Goal: Information Seeking & Learning: Learn about a topic

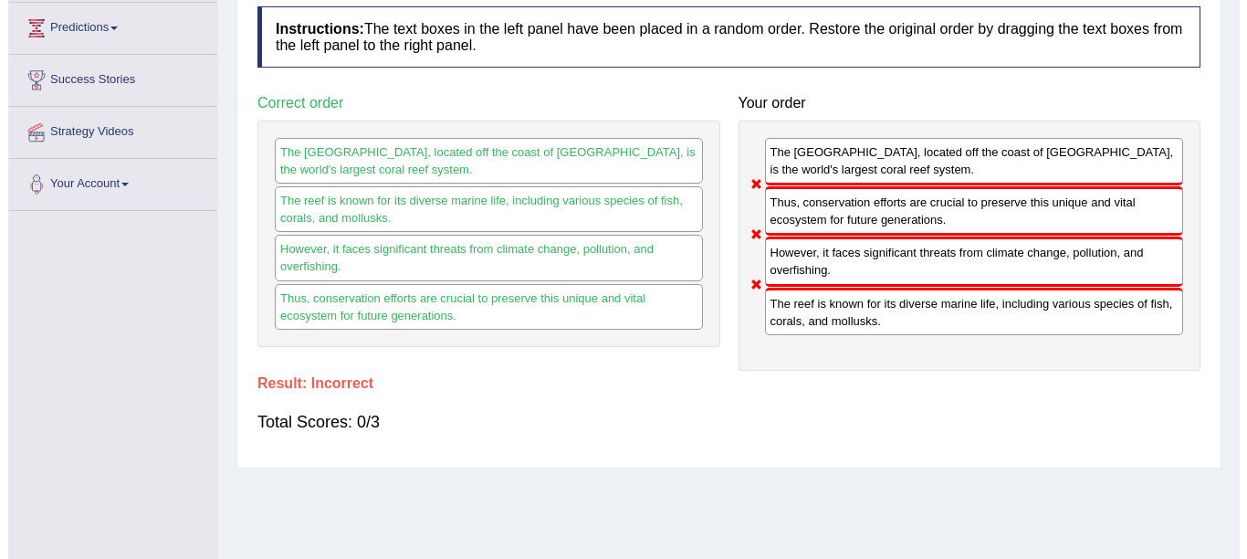
scroll to position [207, 0]
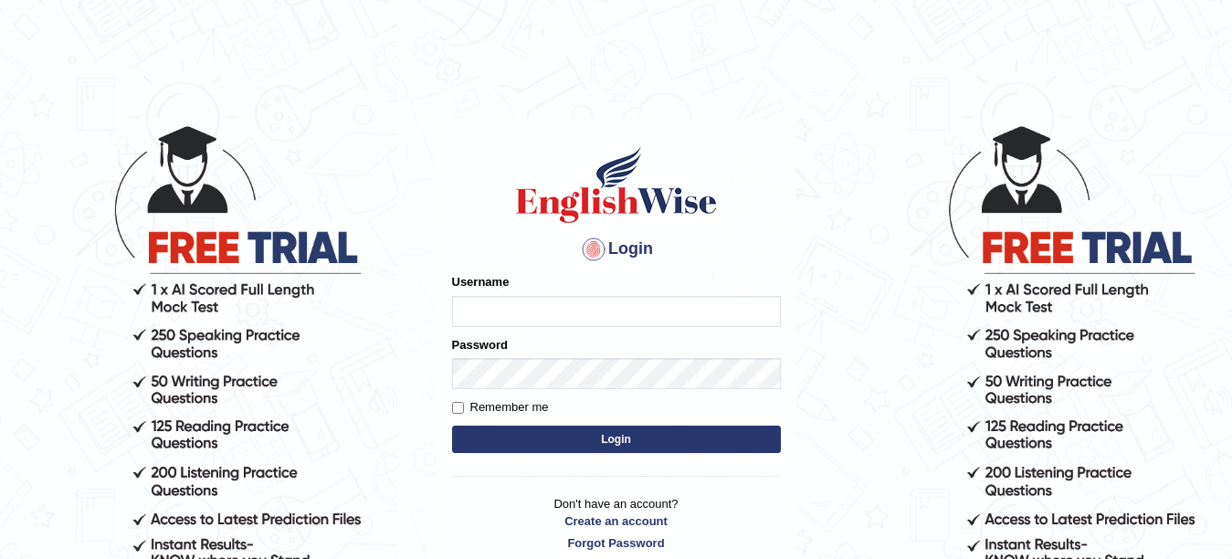
type input "Farzana12"
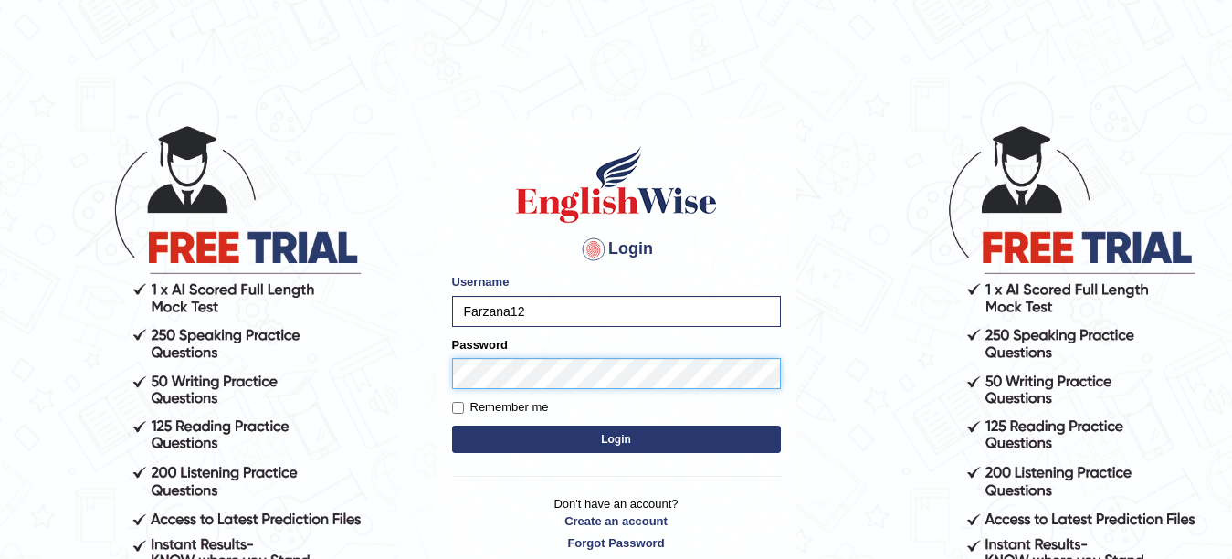
click at [452, 426] on button "Login" at bounding box center [616, 439] width 329 height 27
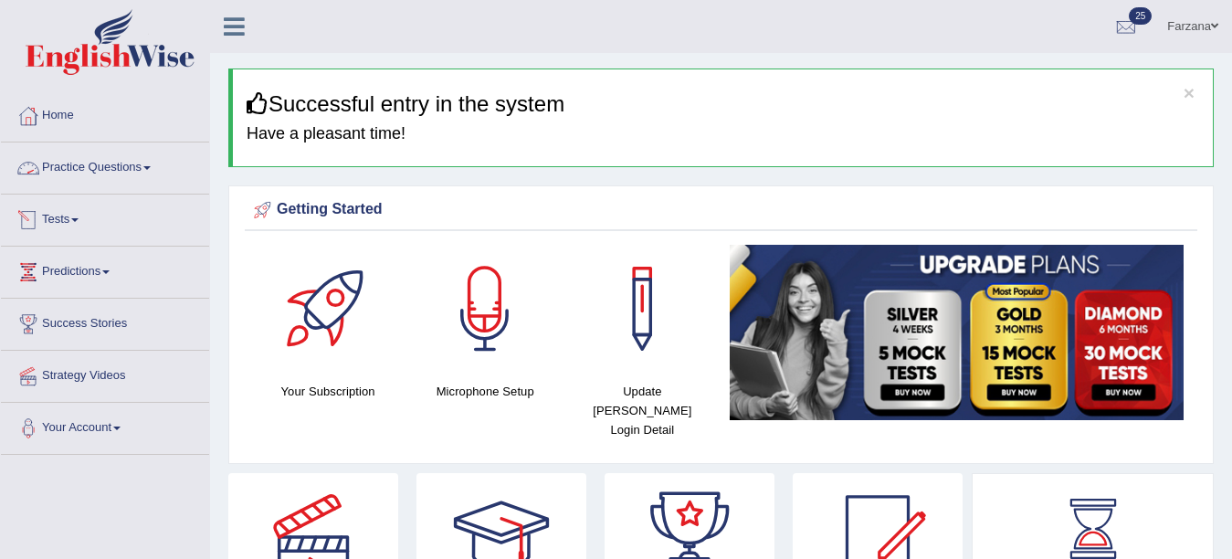
click at [158, 189] on li "Practice Questions Speaking Practice Read Aloud Repeat Sentence Describe Image …" at bounding box center [105, 168] width 208 height 52
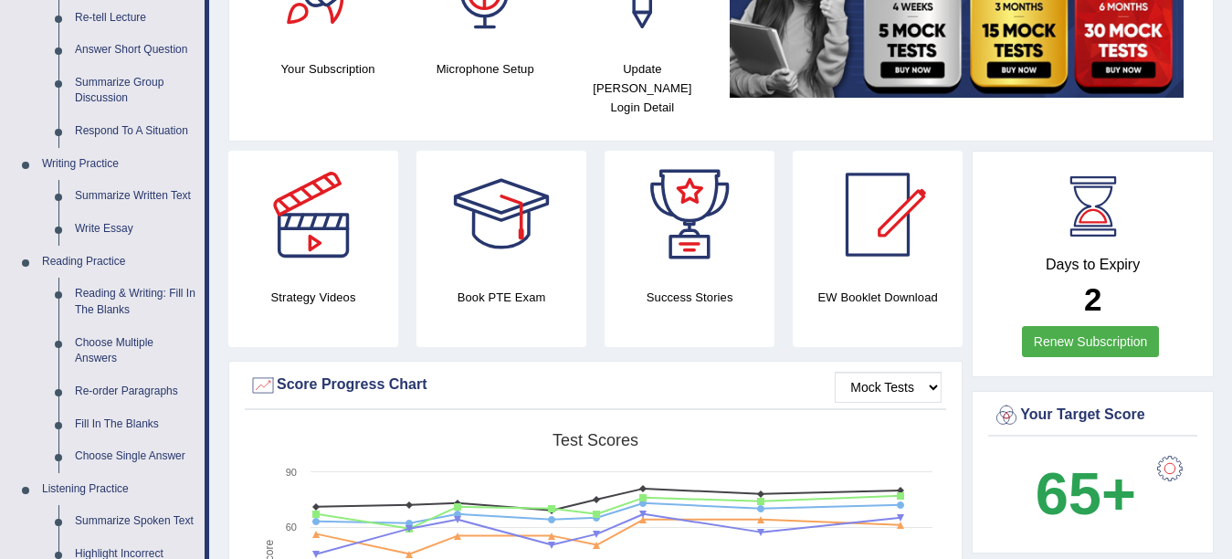
scroll to position [317, 0]
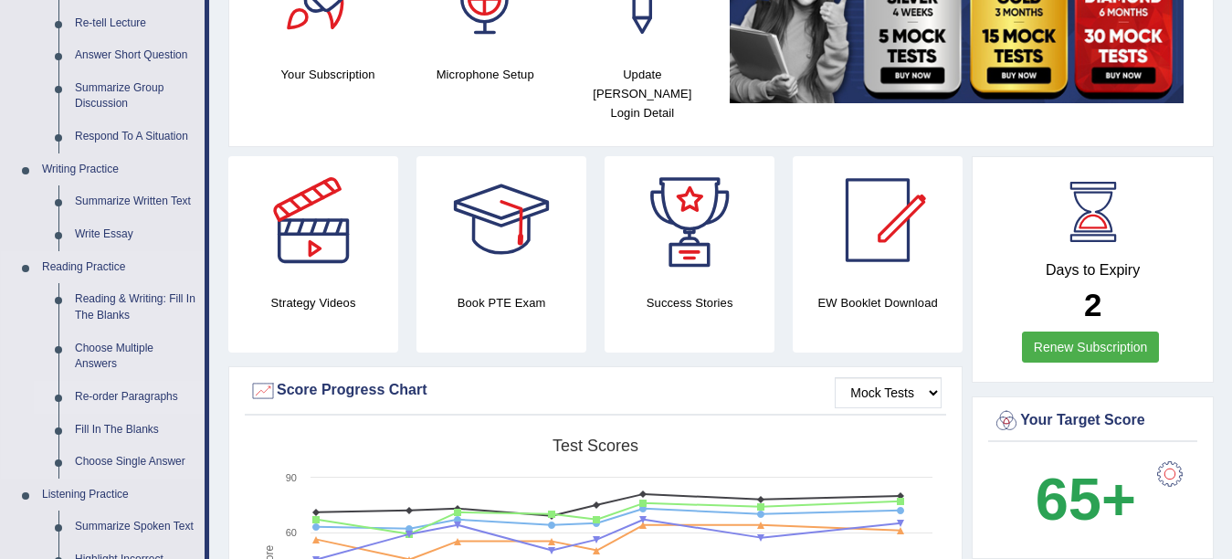
click at [142, 388] on link "Re-order Paragraphs" at bounding box center [136, 397] width 138 height 33
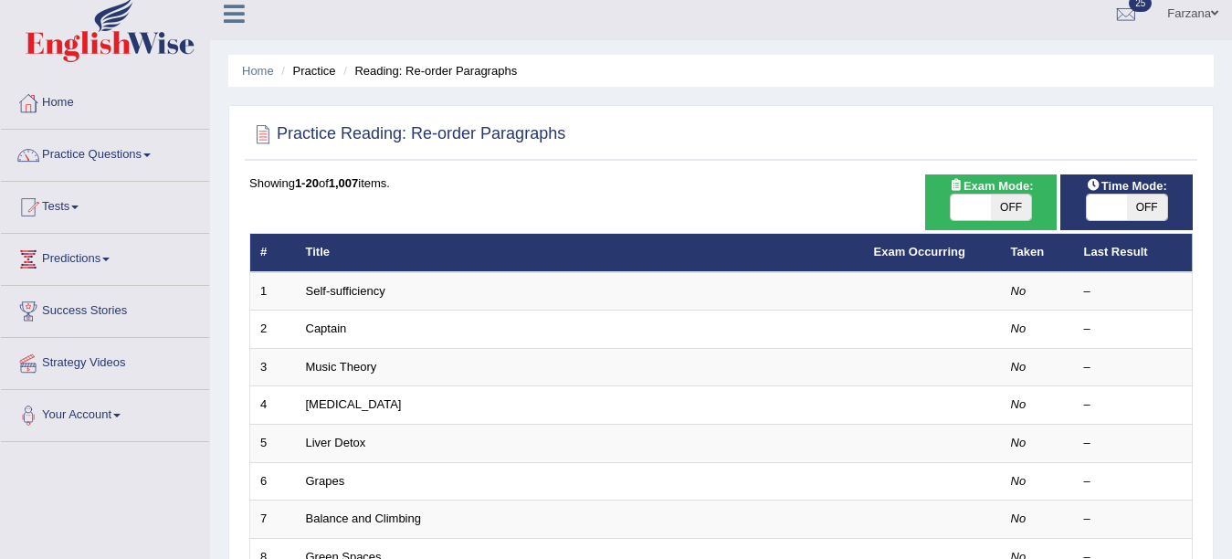
scroll to position [8, 0]
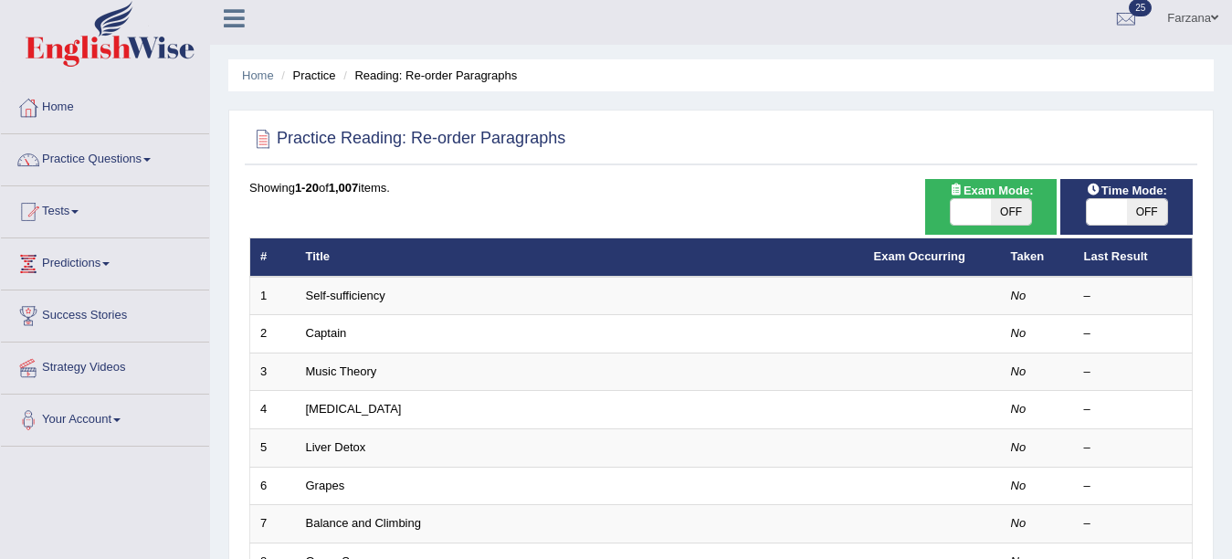
click at [1140, 205] on span "OFF" at bounding box center [1147, 212] width 40 height 26
checkbox input "true"
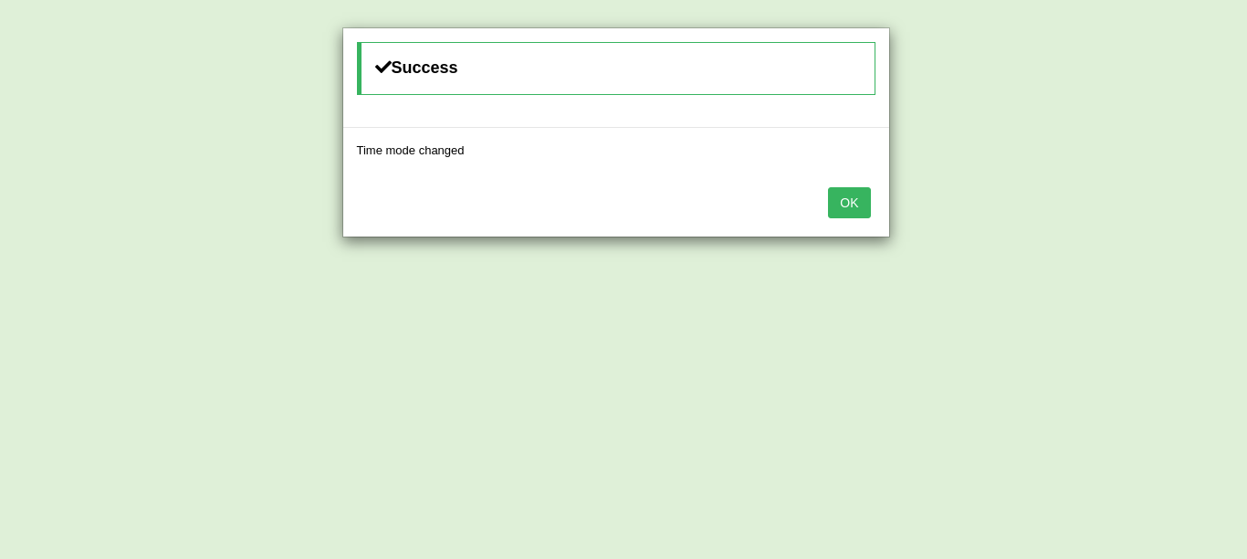
click at [855, 199] on button "OK" at bounding box center [849, 202] width 42 height 31
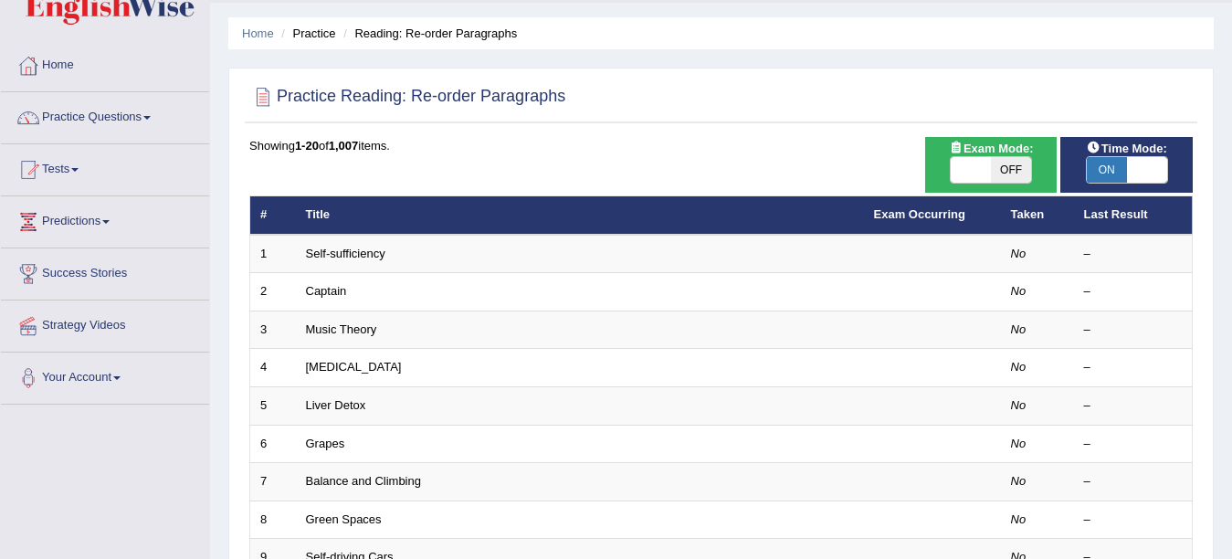
scroll to position [109, 0]
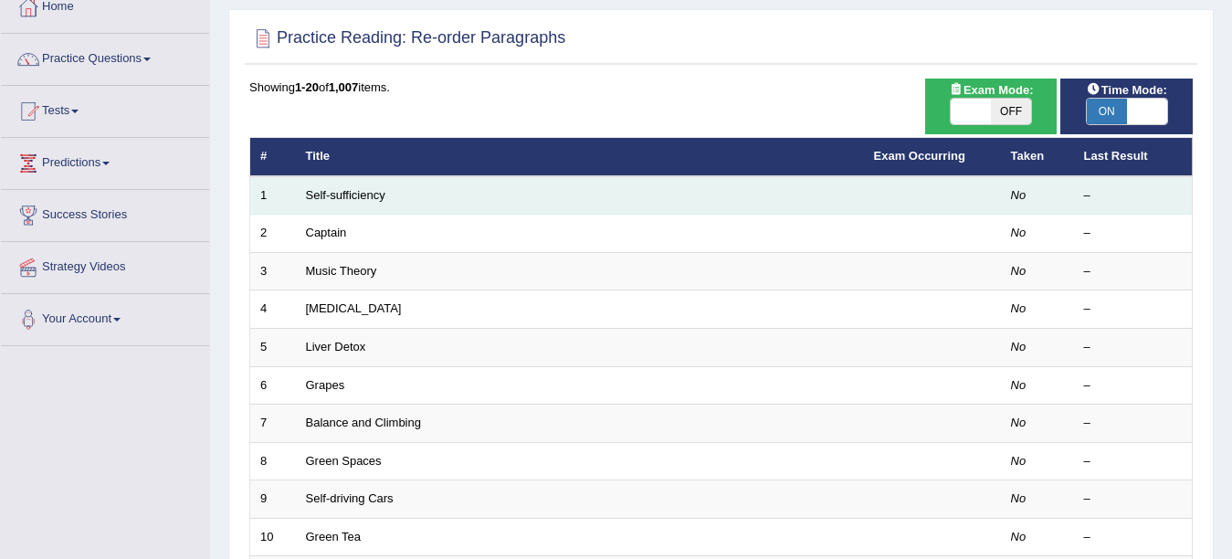
click at [345, 202] on td "Self-sufficiency" at bounding box center [580, 195] width 568 height 38
click at [330, 193] on link "Self-sufficiency" at bounding box center [345, 195] width 79 height 14
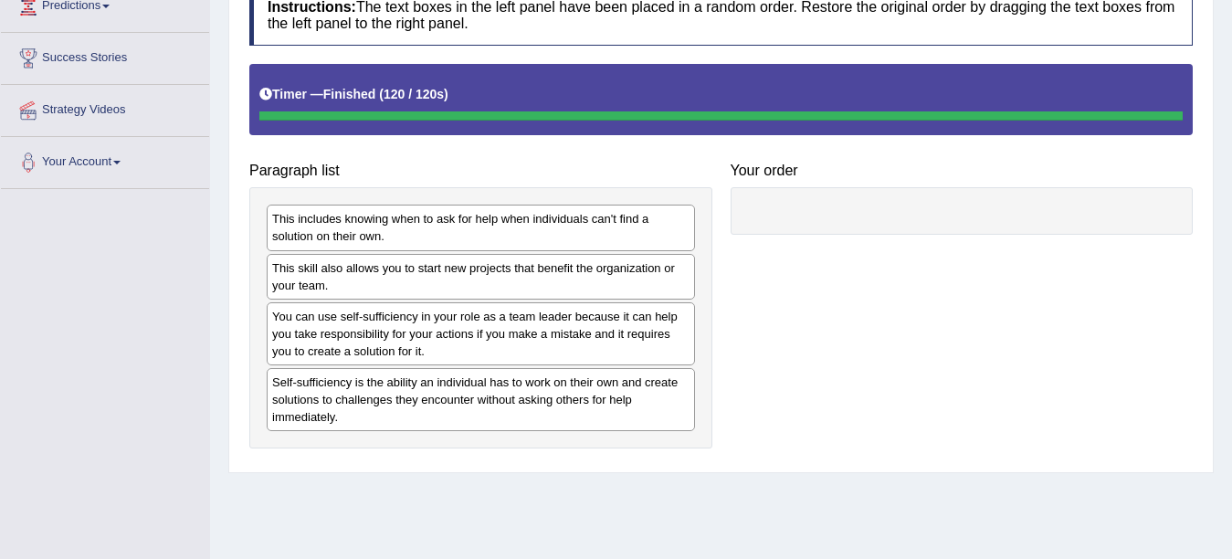
scroll to position [256, 0]
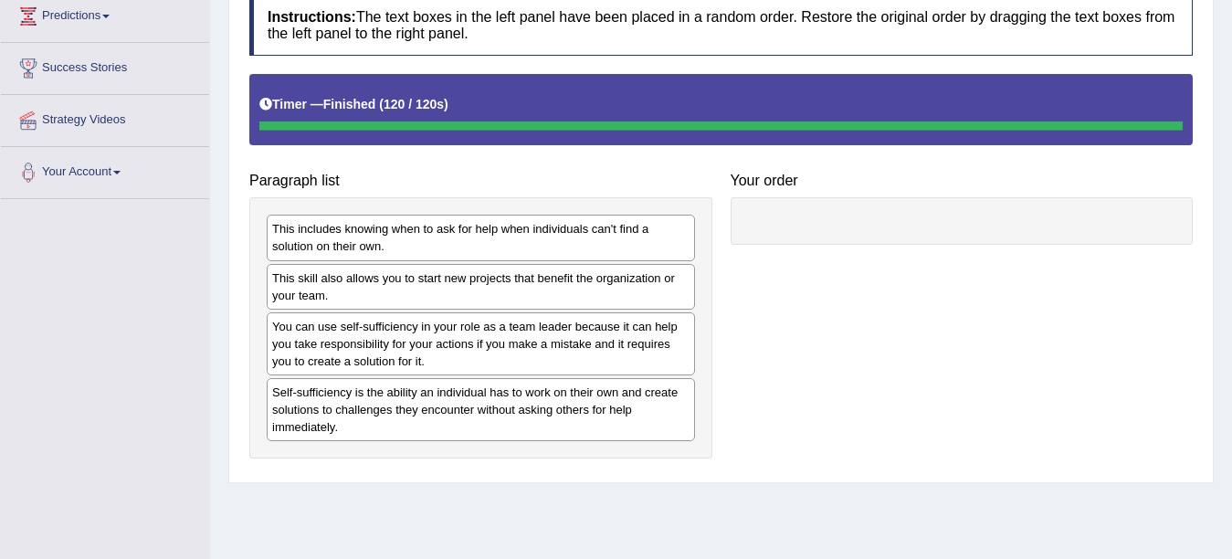
drag, startPoint x: 1225, startPoint y: 440, endPoint x: 1193, endPoint y: 373, distance: 74.3
click at [1193, 373] on div "Home Practice Reading: Re-order Paragraphs Self-sufficiency Next » Report Quest…" at bounding box center [721, 200] width 1022 height 913
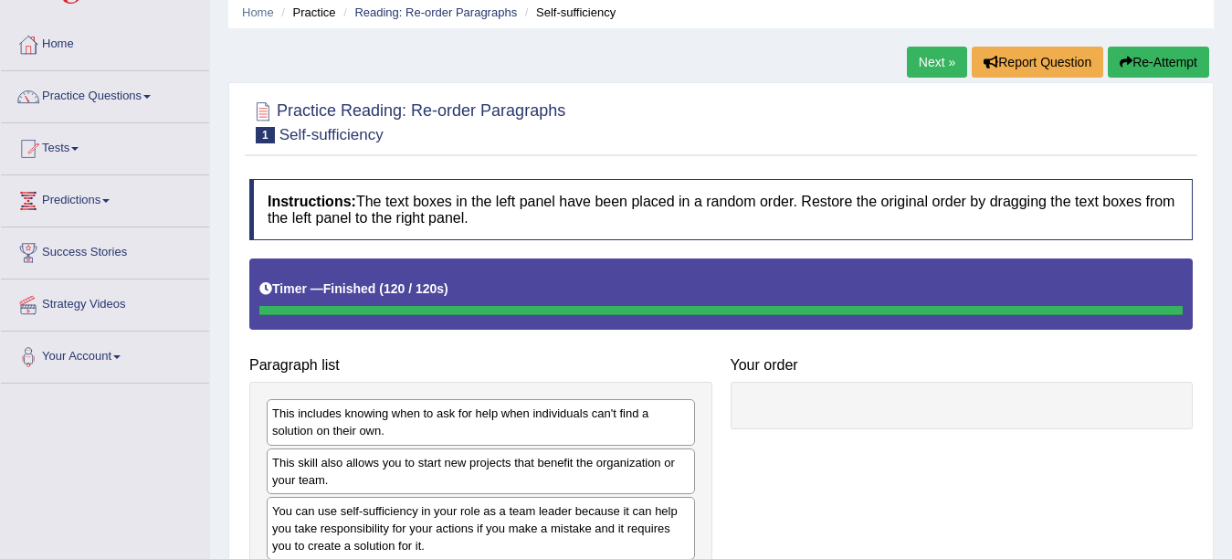
scroll to position [0, 0]
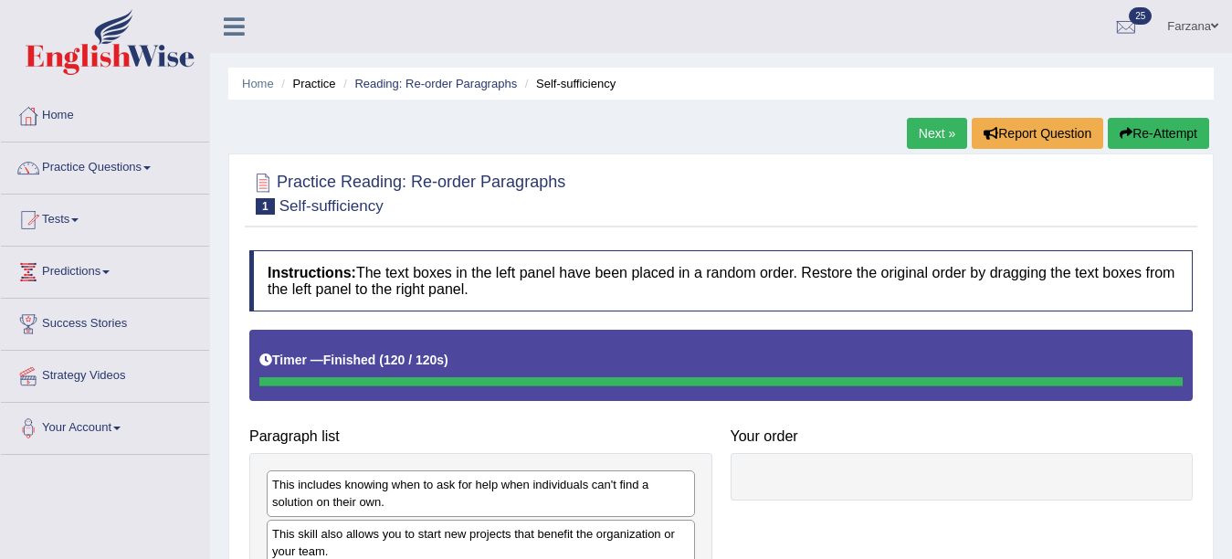
click at [1166, 122] on button "Re-Attempt" at bounding box center [1158, 133] width 101 height 31
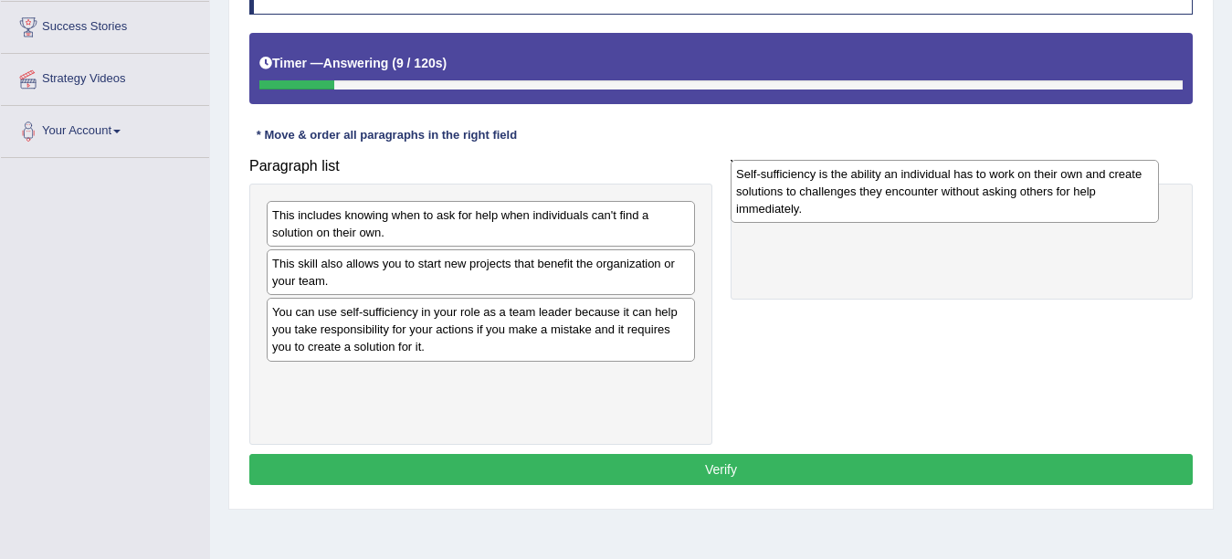
drag, startPoint x: 290, startPoint y: 410, endPoint x: 754, endPoint y: 205, distance: 507.0
click at [754, 205] on div "Self-sufficiency is the ability an individual has to work on their own and crea…" at bounding box center [945, 191] width 428 height 63
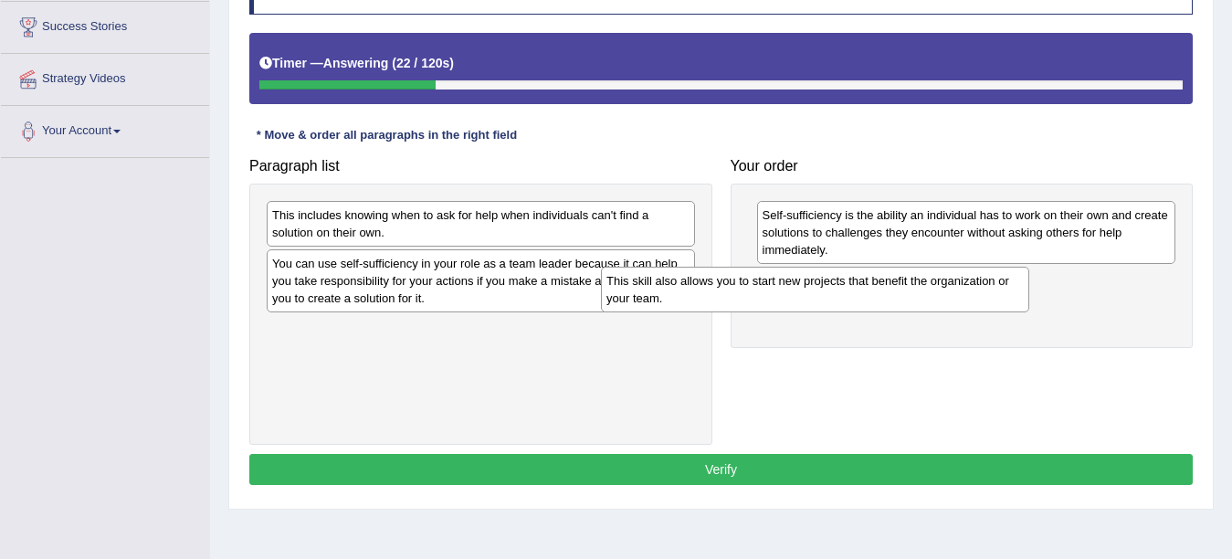
drag, startPoint x: 494, startPoint y: 290, endPoint x: 828, endPoint y: 308, distance: 334.7
click at [828, 308] on div "This skill also allows you to start new projects that benefit the organization …" at bounding box center [815, 290] width 428 height 46
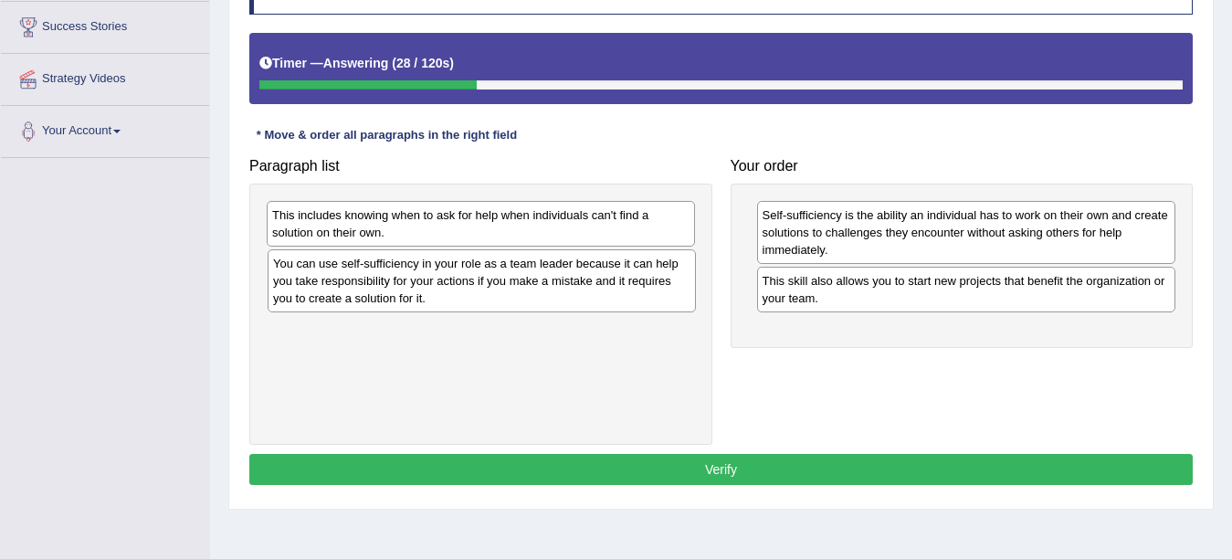
click at [383, 288] on div "You can use self-sufficiency in your role as a team leader because it can help …" at bounding box center [482, 280] width 428 height 63
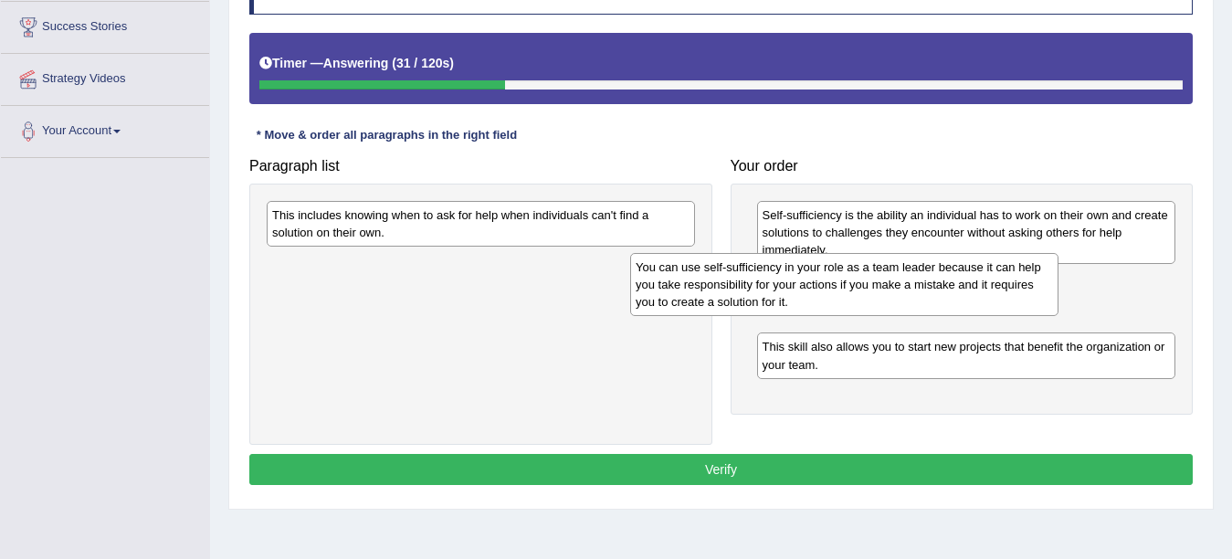
drag, startPoint x: 383, startPoint y: 288, endPoint x: 746, endPoint y: 291, distance: 363.4
click at [746, 291] on div "You can use self-sufficiency in your role as a team leader because it can help …" at bounding box center [844, 284] width 428 height 63
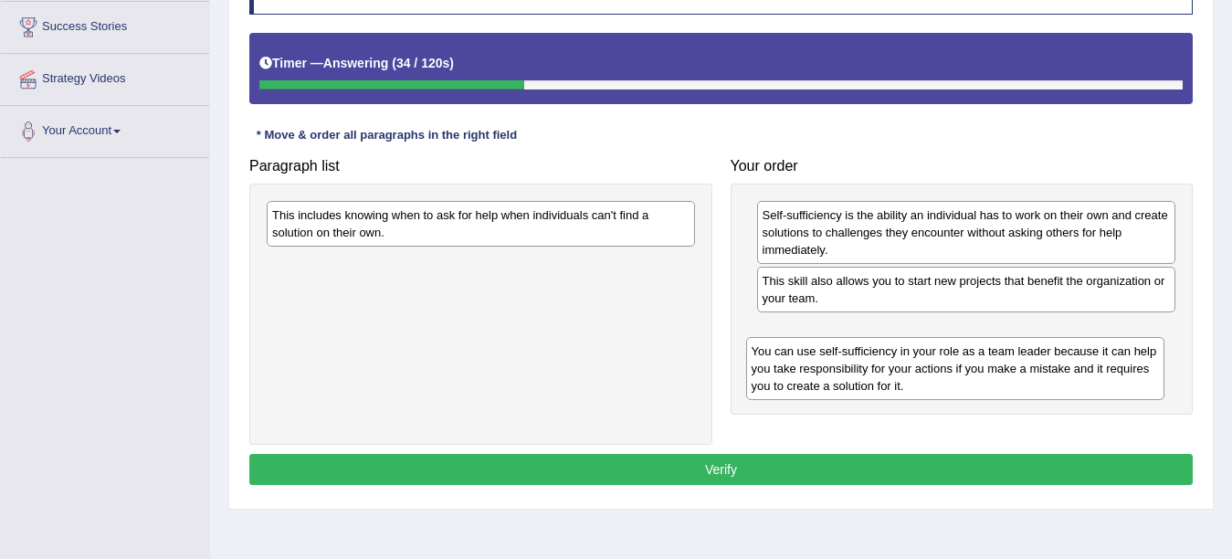
drag, startPoint x: 830, startPoint y: 310, endPoint x: 821, endPoint y: 378, distance: 68.2
click at [821, 378] on div "You can use self-sufficiency in your role as a team leader because it can help …" at bounding box center [955, 368] width 419 height 63
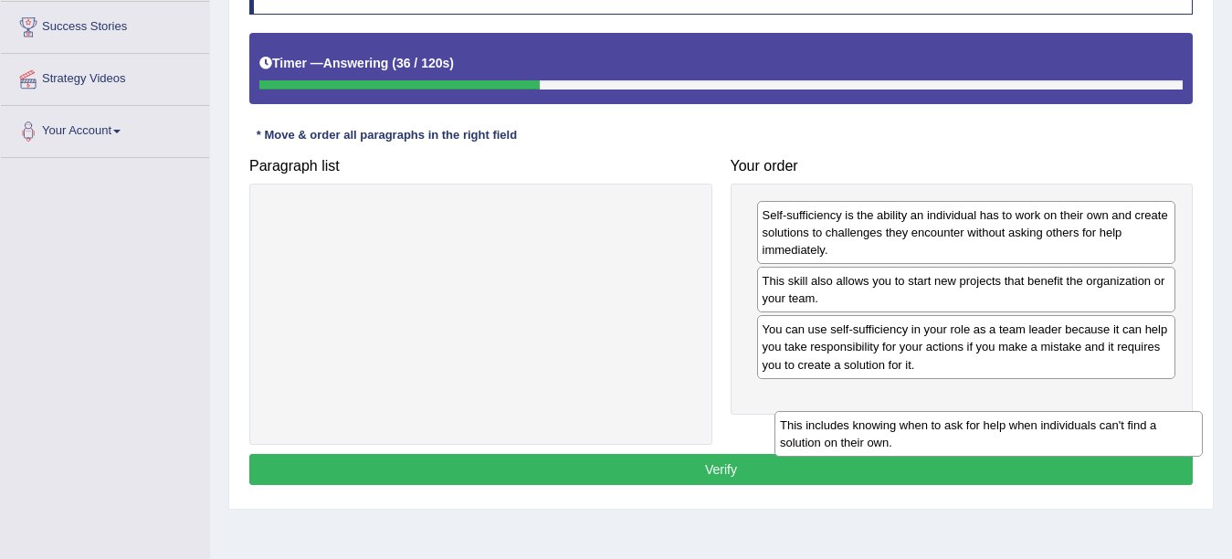
drag, startPoint x: 461, startPoint y: 222, endPoint x: 960, endPoint y: 418, distance: 535.8
click at [960, 418] on div "This includes knowing when to ask for help when individuals can't find a soluti…" at bounding box center [988, 434] width 428 height 46
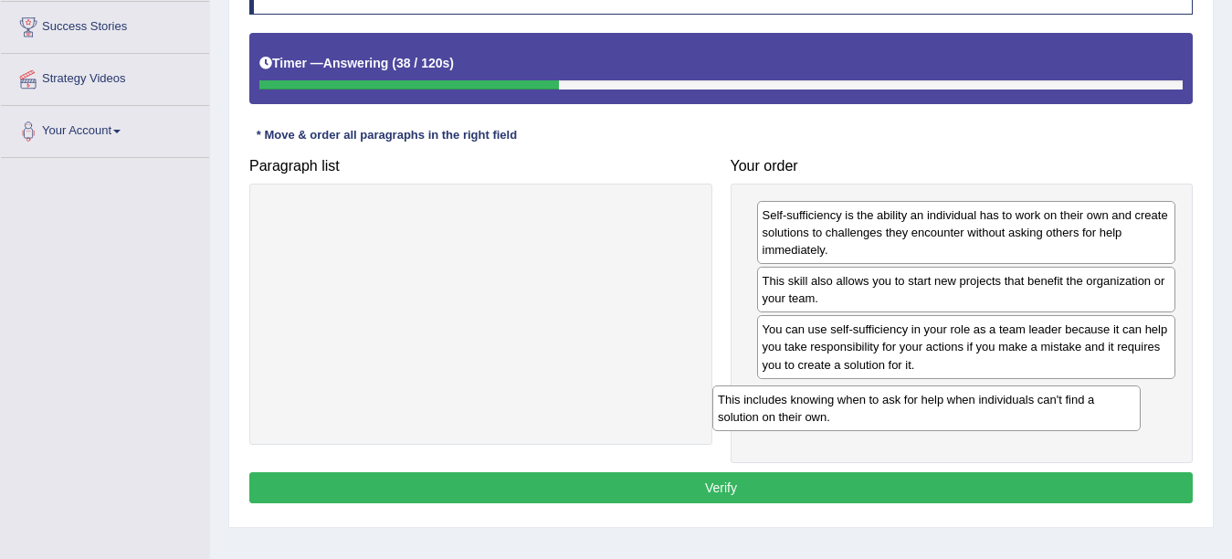
drag, startPoint x: 554, startPoint y: 225, endPoint x: 1000, endPoint y: 409, distance: 482.3
click at [1000, 409] on div "This includes knowing when to ask for help when individuals can't find a soluti…" at bounding box center [926, 408] width 428 height 46
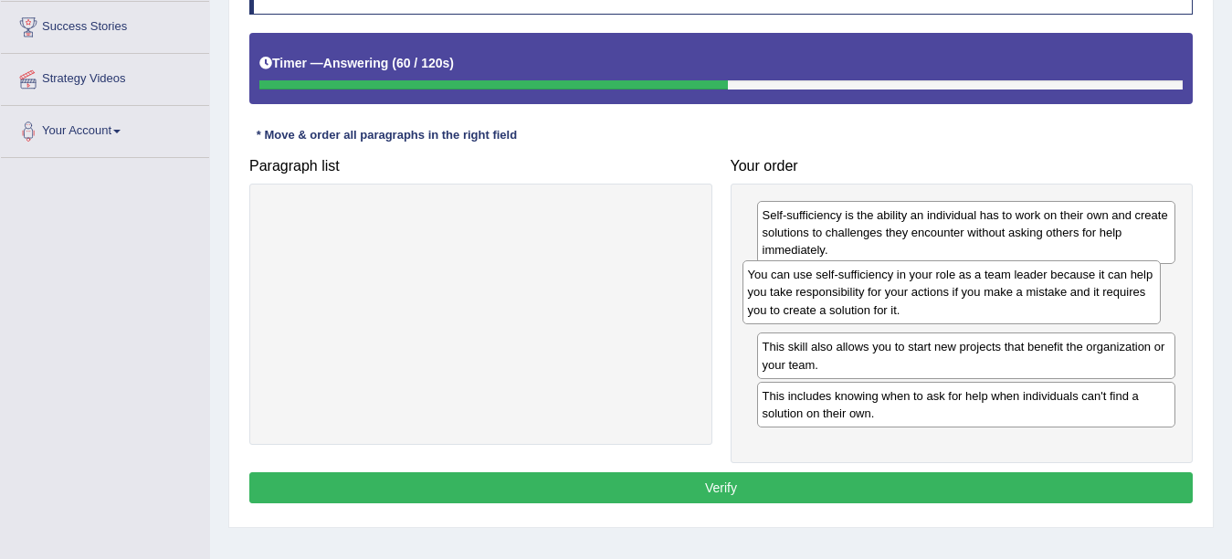
drag, startPoint x: 1004, startPoint y: 335, endPoint x: 994, endPoint y: 279, distance: 57.5
click at [994, 279] on div "You can use self-sufficiency in your role as a team leader because it can help …" at bounding box center [951, 291] width 419 height 63
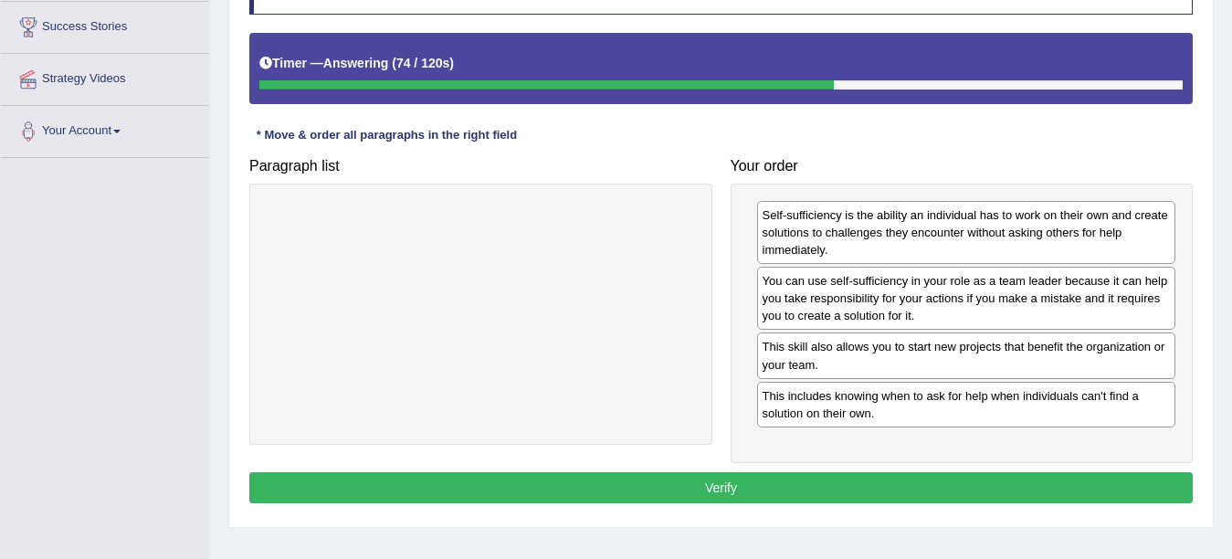
click at [750, 482] on button "Verify" at bounding box center [720, 487] width 943 height 31
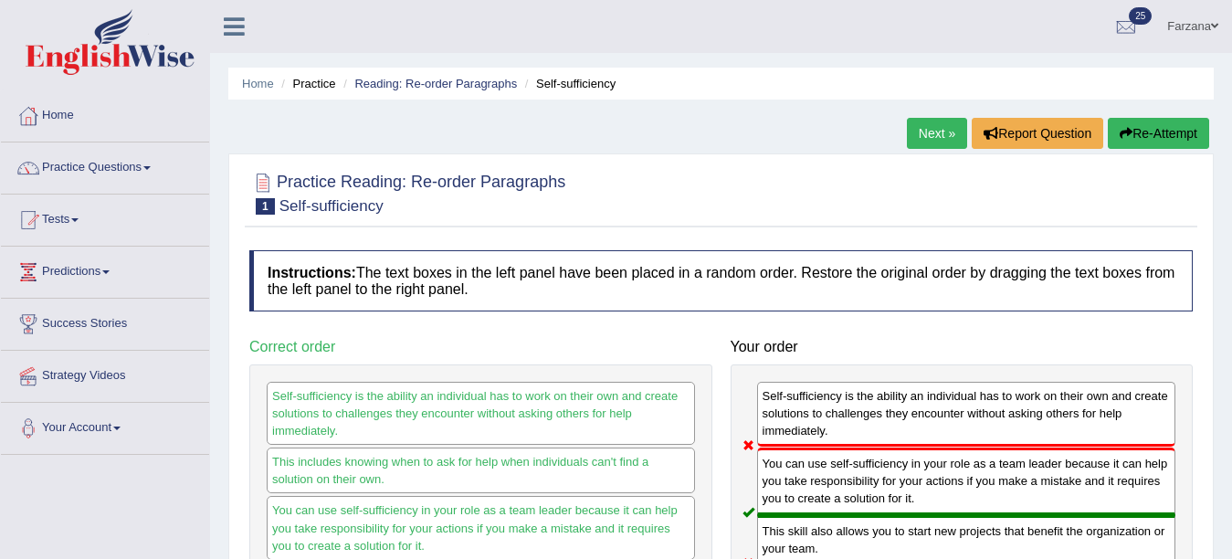
click at [896, 125] on div "Home Practice Reading: Re-order Paragraphs Self-sufficiency Next » Report Quest…" at bounding box center [721, 456] width 1022 height 913
click at [912, 130] on link "Next »" at bounding box center [937, 133] width 60 height 31
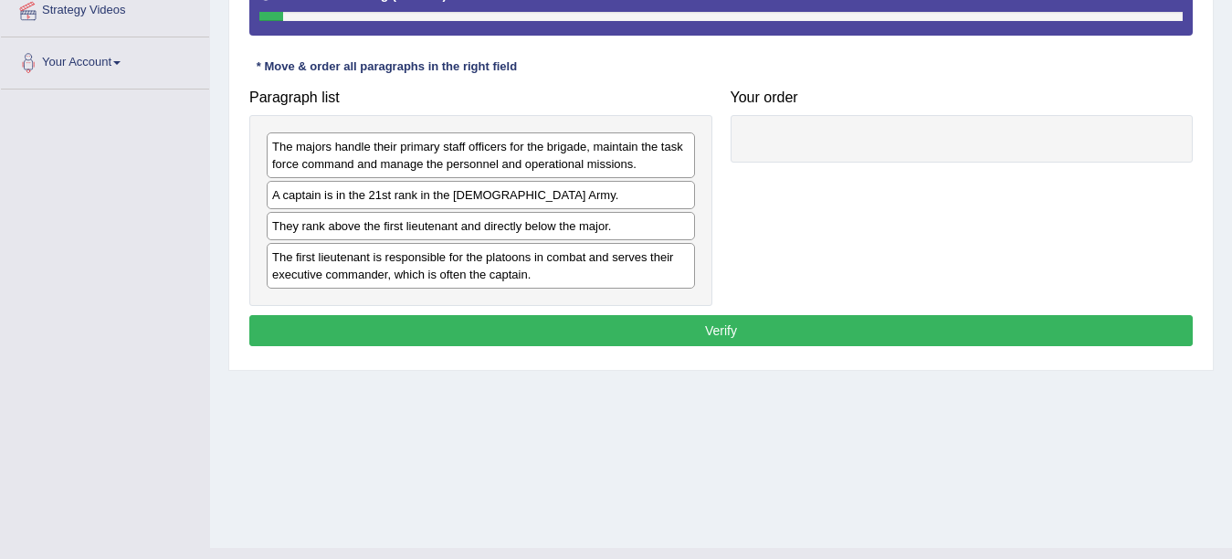
scroll to position [286, 0]
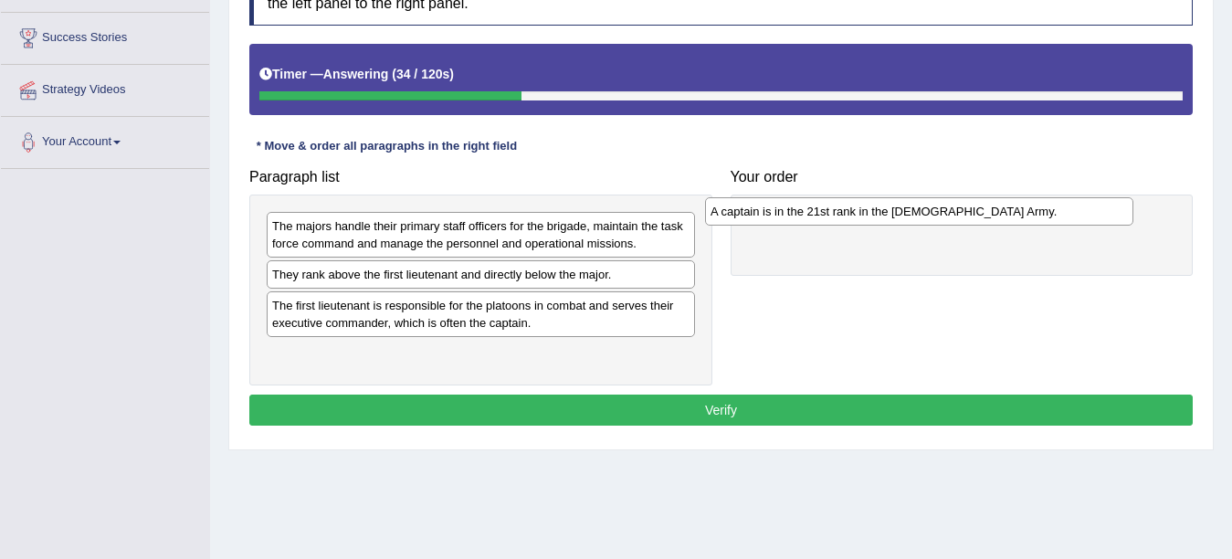
drag, startPoint x: 478, startPoint y: 271, endPoint x: 857, endPoint y: 208, distance: 385.1
click at [857, 208] on div "A captain is in the 21st rank in the [DEMOGRAPHIC_DATA] Army." at bounding box center [919, 211] width 428 height 28
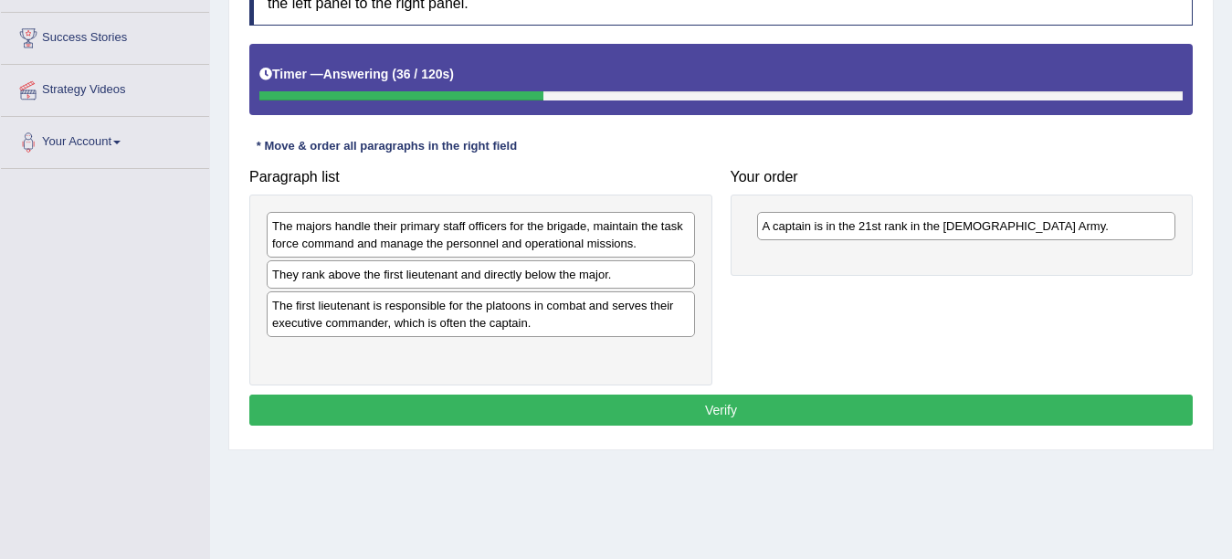
click at [521, 230] on div "The majors handle their primary staff officers for the brigade, maintain the ta…" at bounding box center [481, 235] width 428 height 46
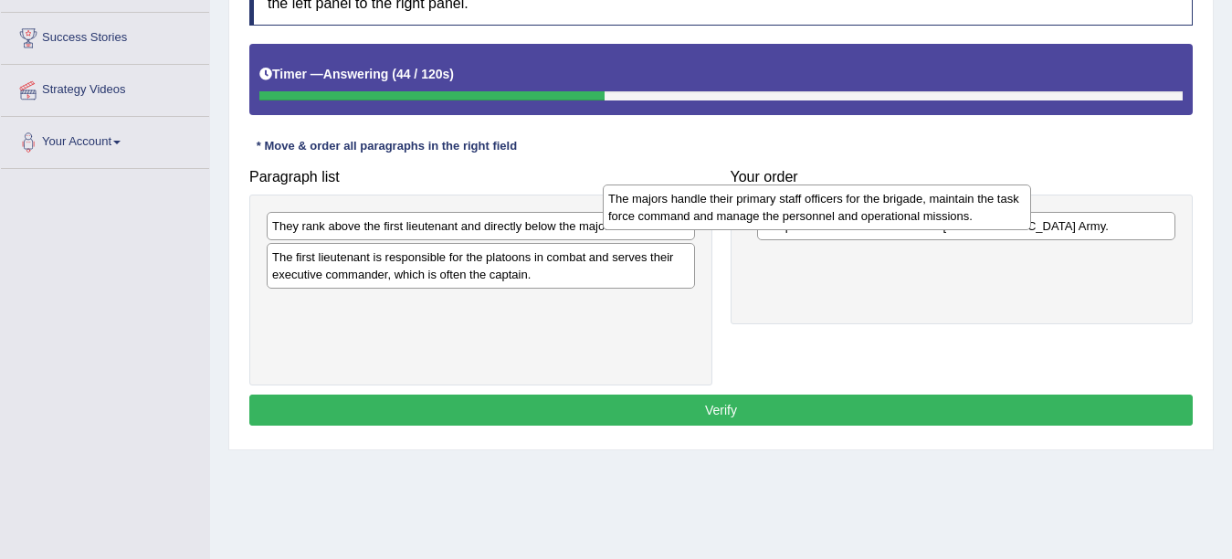
drag, startPoint x: 470, startPoint y: 232, endPoint x: 866, endPoint y: 212, distance: 395.9
click at [831, 210] on div "The majors handle their primary staff officers for the brigade, maintain the ta…" at bounding box center [817, 207] width 428 height 46
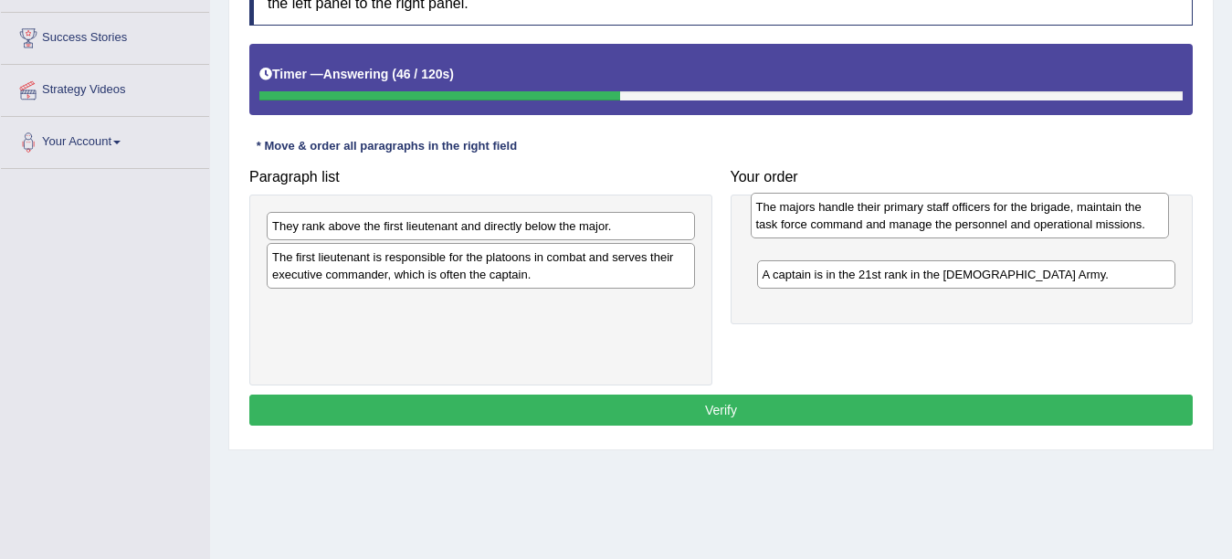
drag, startPoint x: 787, startPoint y: 257, endPoint x: 773, endPoint y: 205, distance: 52.9
click at [773, 205] on div "The majors handle their primary staff officers for the brigade, maintain the ta…" at bounding box center [960, 216] width 419 height 46
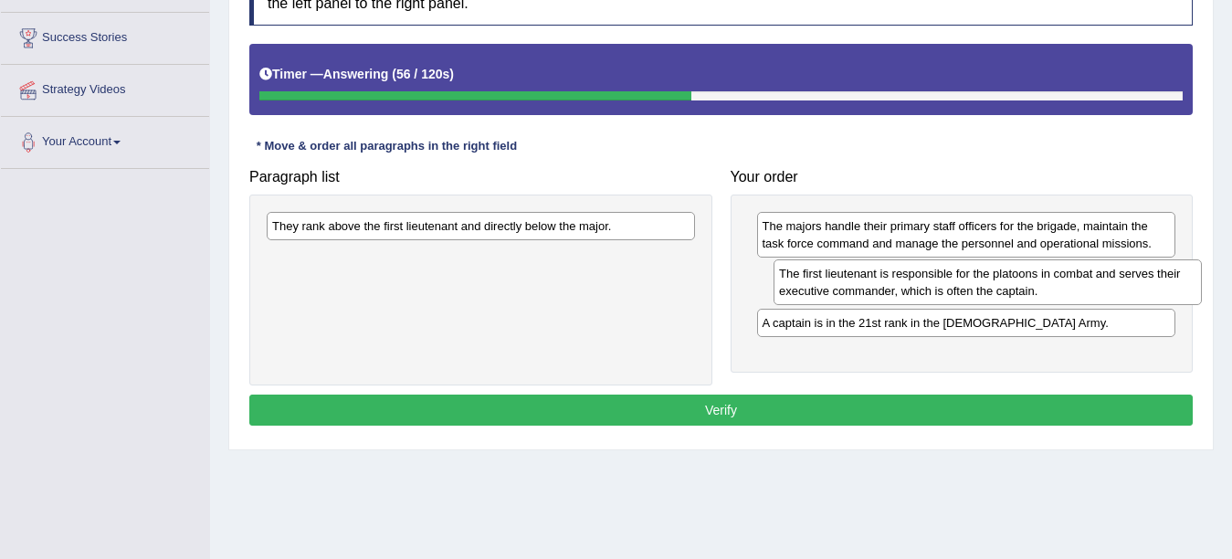
drag, startPoint x: 393, startPoint y: 271, endPoint x: 899, endPoint y: 288, distance: 507.1
click at [899, 288] on div "The first lieutenant is responsible for the platoons in combat and serves their…" at bounding box center [987, 282] width 428 height 46
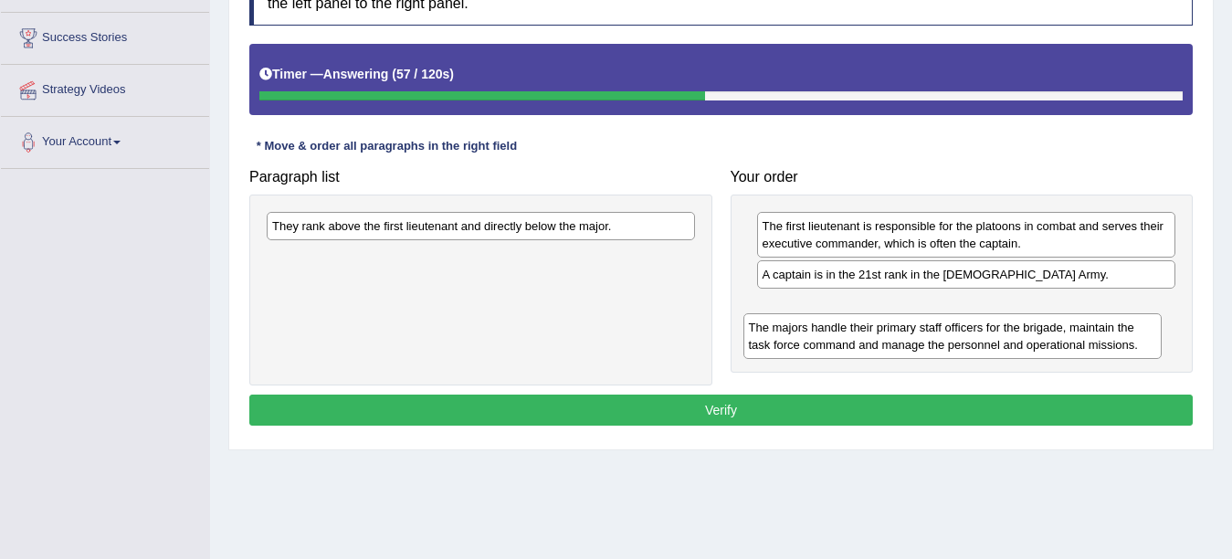
drag, startPoint x: 864, startPoint y: 226, endPoint x: 850, endPoint y: 327, distance: 102.3
click at [850, 327] on div "The majors handle their primary staff officers for the brigade, maintain the ta…" at bounding box center [952, 336] width 419 height 46
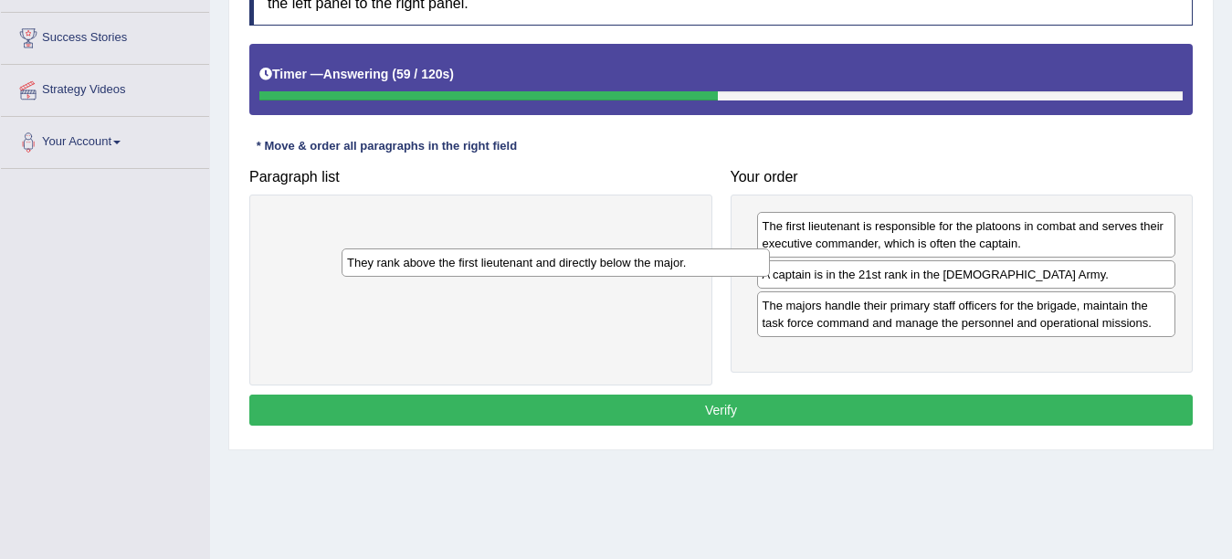
drag, startPoint x: 485, startPoint y: 240, endPoint x: 639, endPoint y: 306, distance: 167.7
click at [630, 277] on div "They rank above the first lieutenant and directly below the major." at bounding box center [556, 262] width 428 height 28
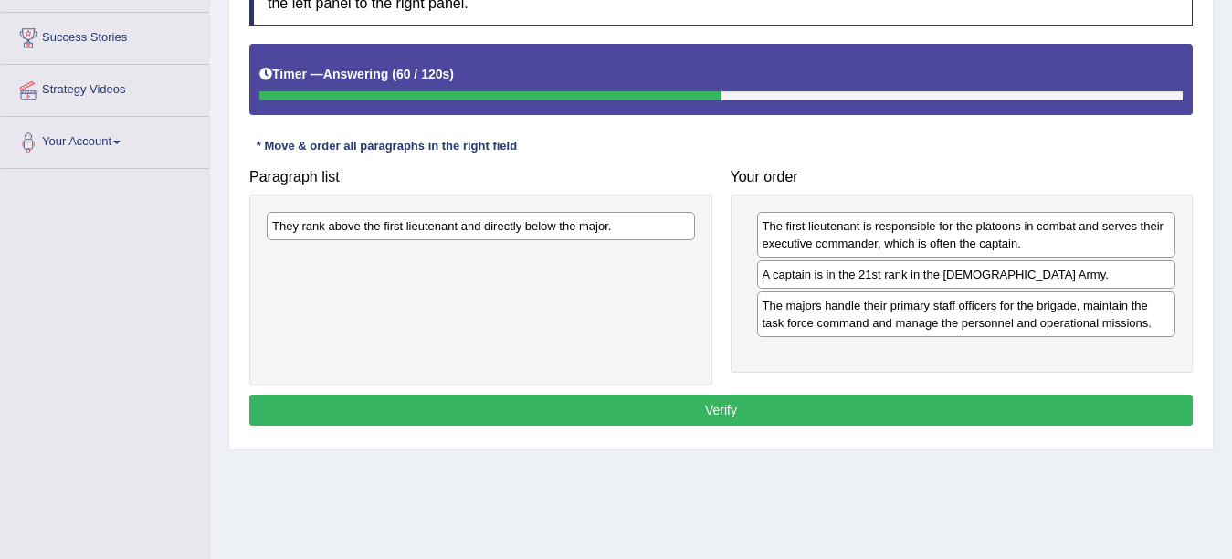
drag, startPoint x: 748, startPoint y: 321, endPoint x: 783, endPoint y: 358, distance: 51.7
click at [783, 358] on div "Paragraph list They rank above the first lieutenant and directly below the majo…" at bounding box center [721, 273] width 962 height 226
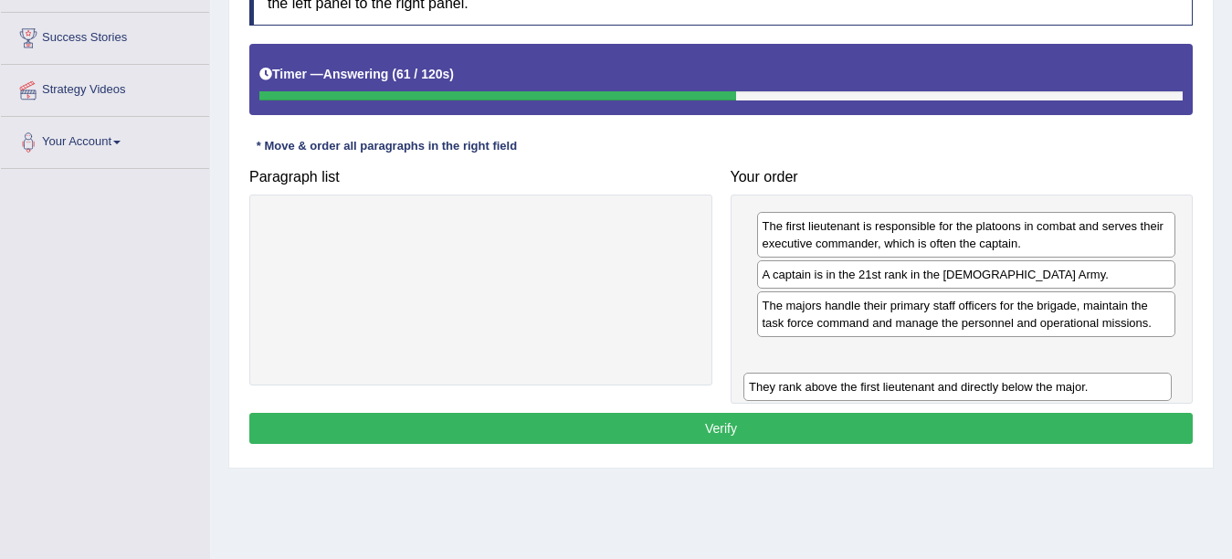
drag, startPoint x: 457, startPoint y: 227, endPoint x: 931, endPoint y: 386, distance: 500.7
click at [932, 388] on div "They rank above the first lieutenant and directly below the major." at bounding box center [957, 387] width 428 height 28
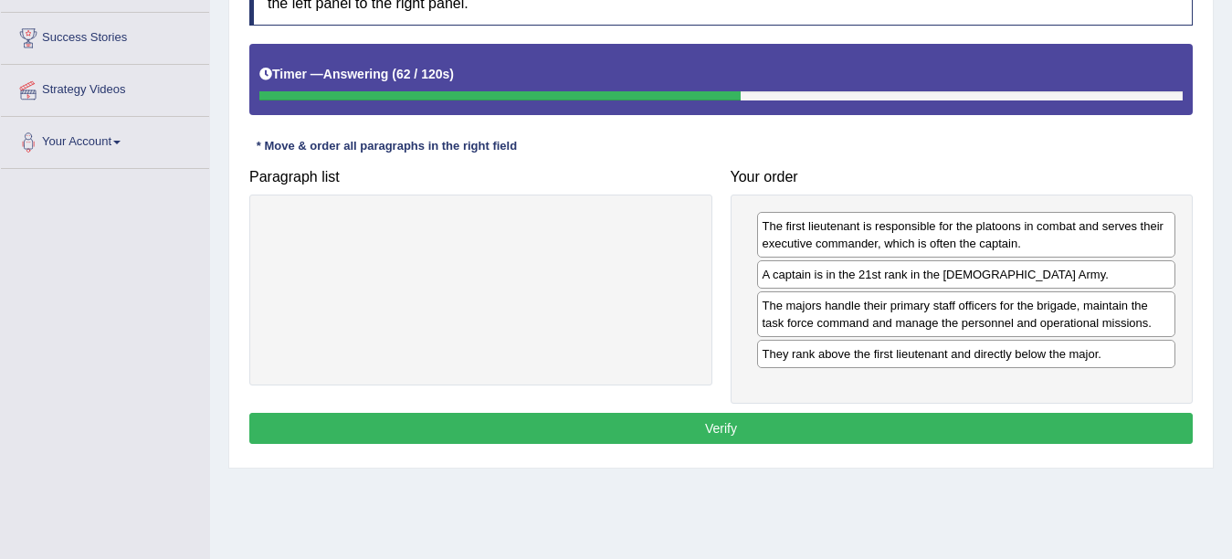
click at [830, 422] on button "Verify" at bounding box center [720, 428] width 943 height 31
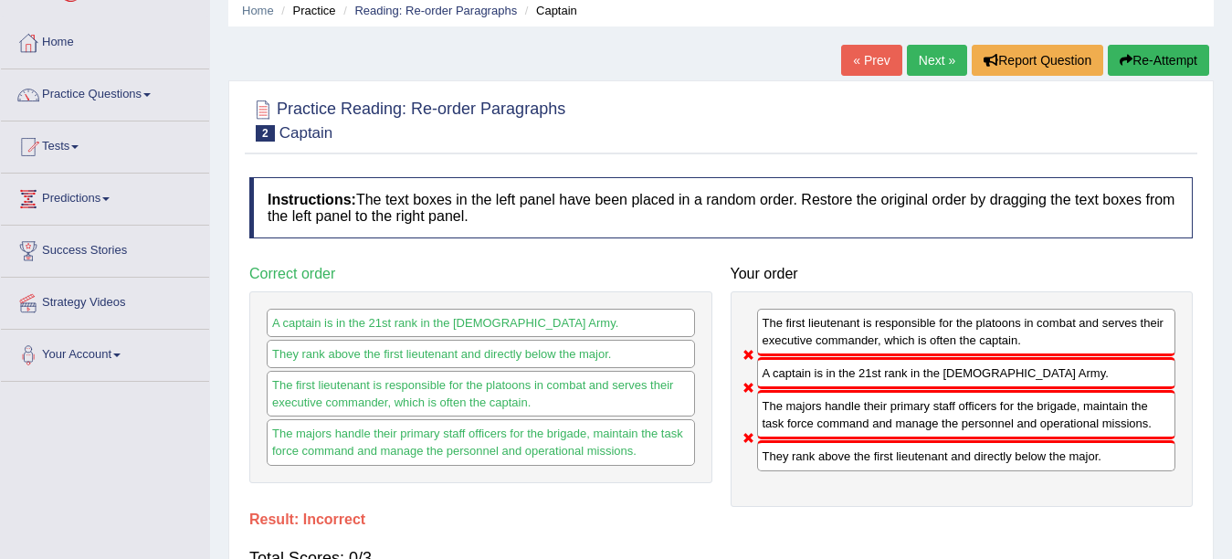
scroll to position [0, 0]
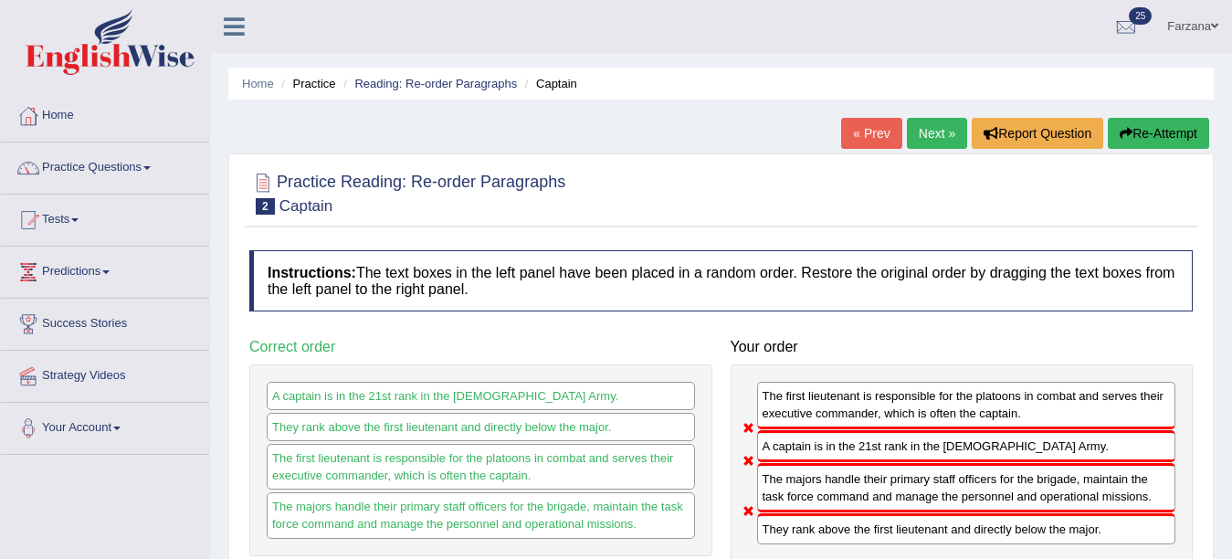
click at [911, 139] on link "Next »" at bounding box center [937, 133] width 60 height 31
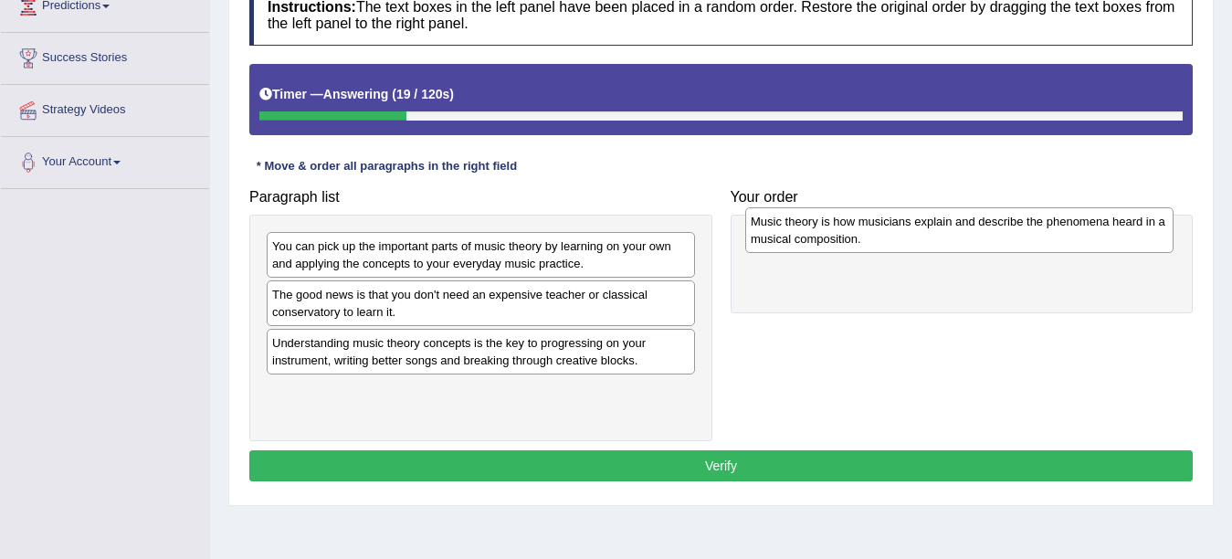
drag, startPoint x: 397, startPoint y: 347, endPoint x: 859, endPoint y: 219, distance: 479.4
click at [859, 219] on div "Music theory is how musicians explain and describe the phenomena heard in a mus…" at bounding box center [959, 230] width 428 height 46
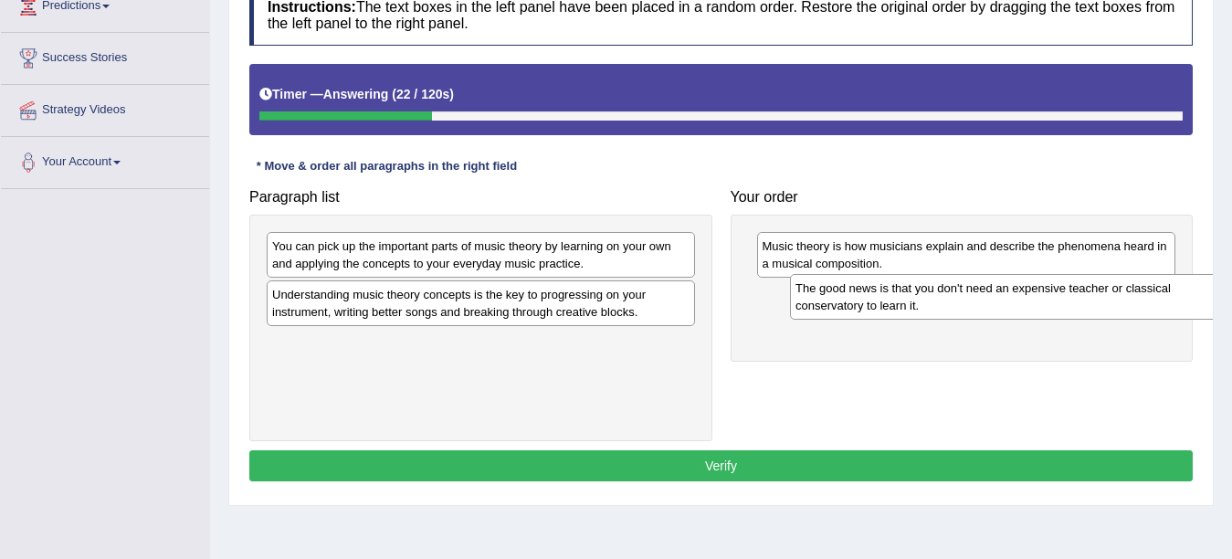
drag, startPoint x: 369, startPoint y: 321, endPoint x: 852, endPoint y: 317, distance: 483.1
click at [852, 317] on div "The good news is that you don't need an expensive teacher or classical conserva…" at bounding box center [1004, 297] width 428 height 46
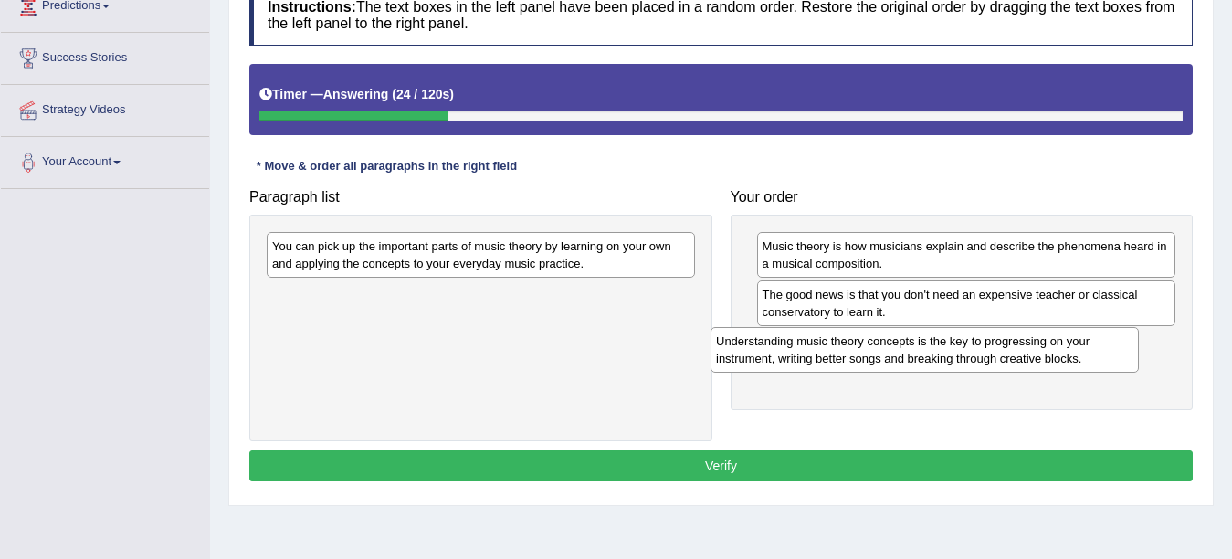
drag, startPoint x: 464, startPoint y: 335, endPoint x: 812, endPoint y: 364, distance: 349.1
click at [812, 364] on div "Understanding music theory concepts is the key to progressing on your instrumen…" at bounding box center [924, 350] width 428 height 46
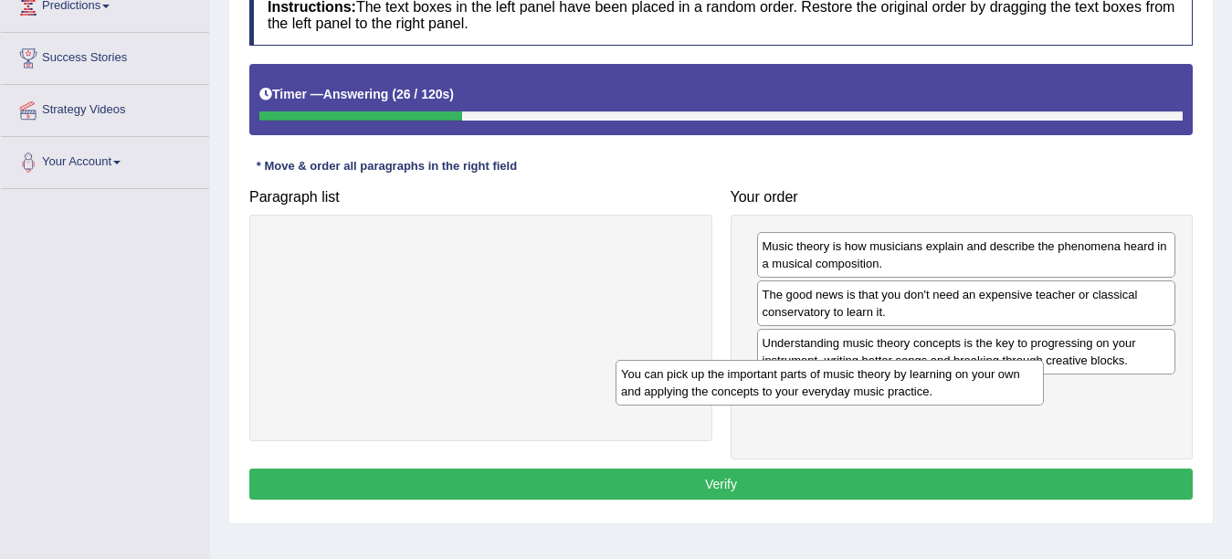
drag, startPoint x: 407, startPoint y: 249, endPoint x: 789, endPoint y: 394, distance: 408.1
click at [789, 394] on div "You can pick up the important parts of music theory by learning on your own and…" at bounding box center [829, 383] width 428 height 46
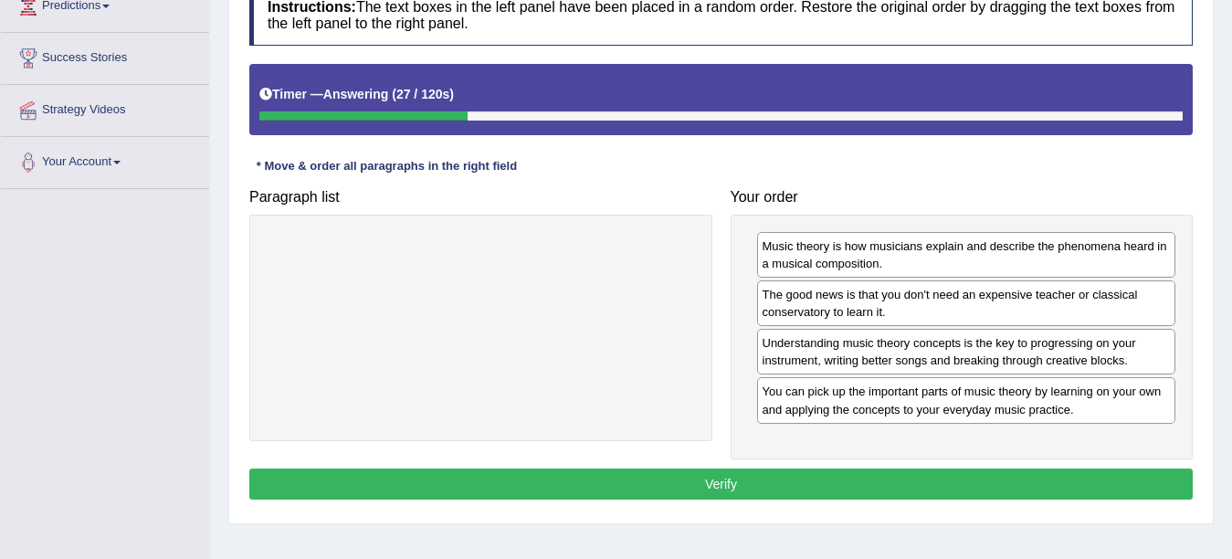
click at [645, 479] on button "Verify" at bounding box center [720, 483] width 943 height 31
